Goal: Information Seeking & Learning: Learn about a topic

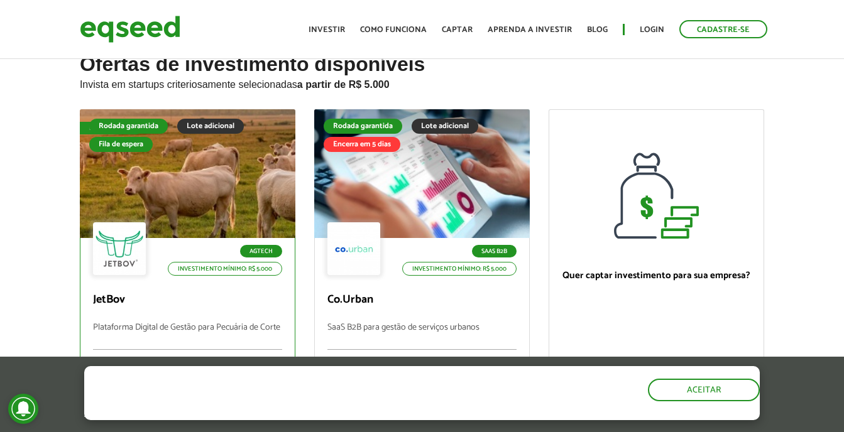
scroll to position [63, 0]
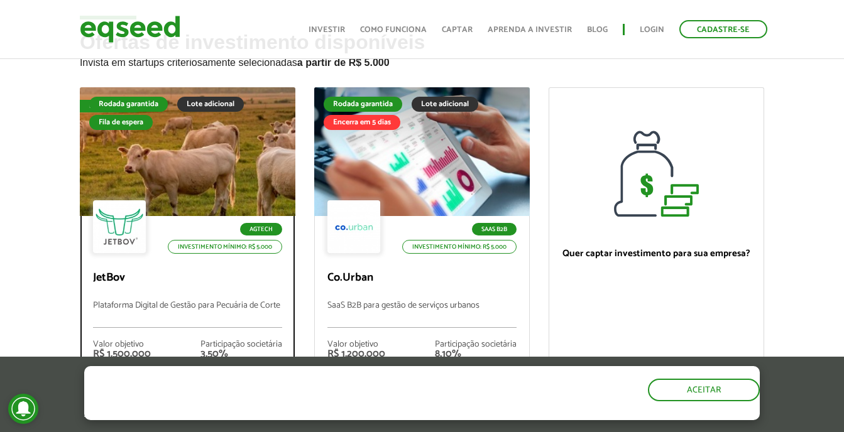
click at [219, 161] on div at bounding box center [187, 152] width 259 height 155
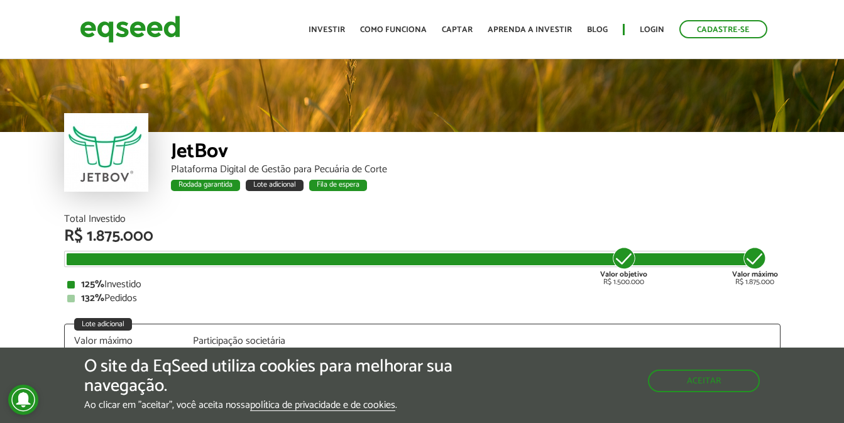
scroll to position [1523, 0]
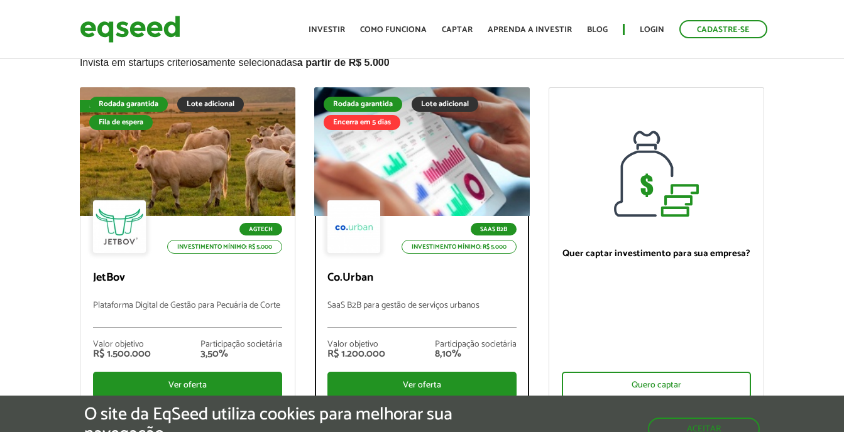
click at [407, 226] on li "SaaS B2B" at bounding box center [455, 229] width 121 height 13
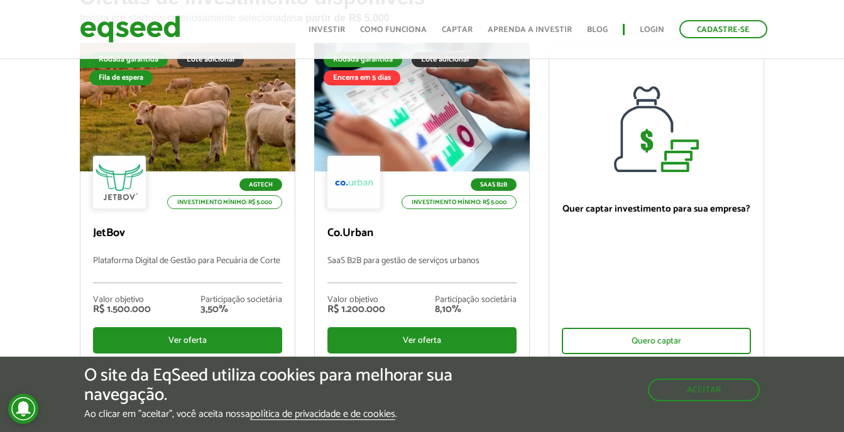
scroll to position [63, 0]
